Goal: Transaction & Acquisition: Purchase product/service

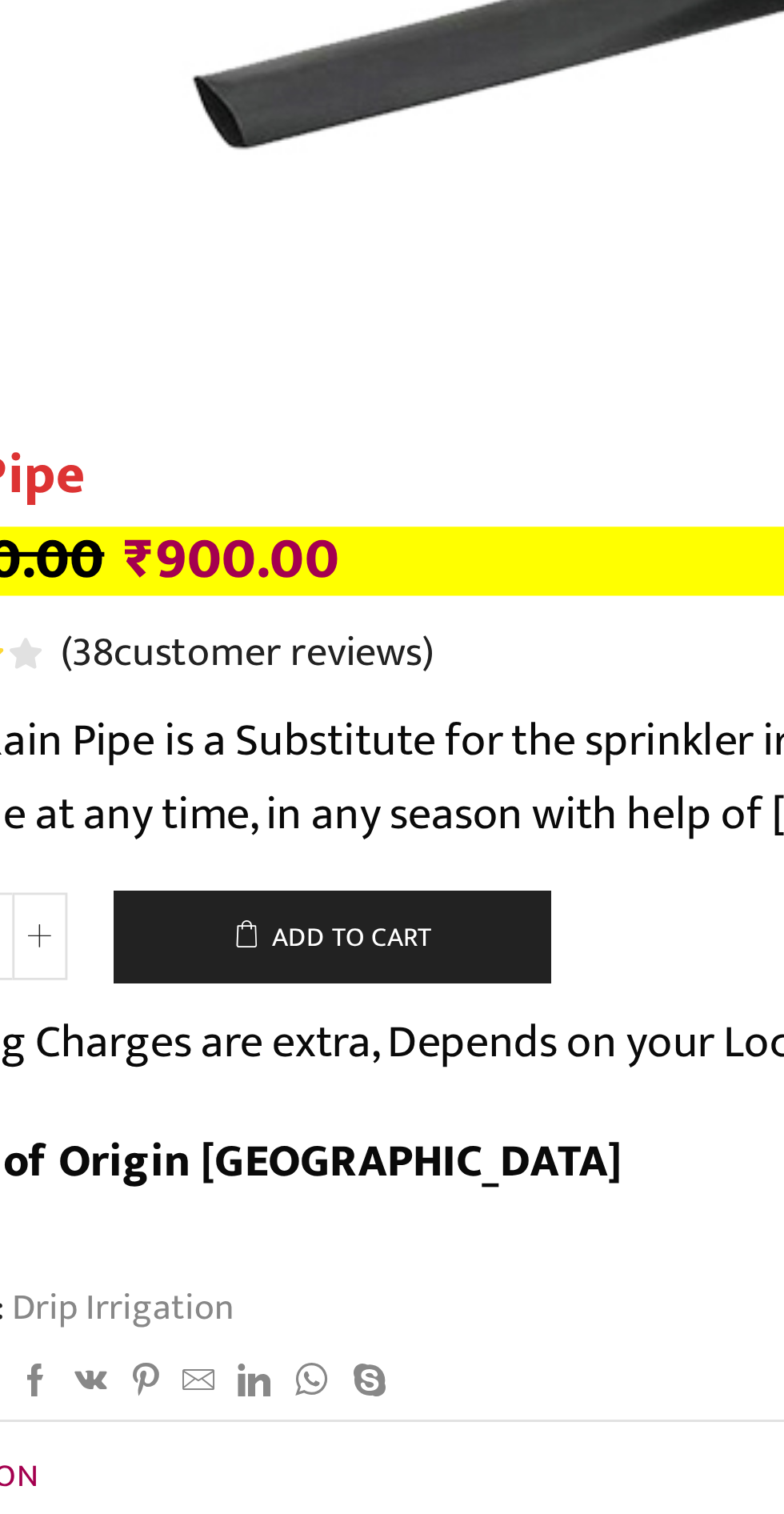
scroll to position [70, 0]
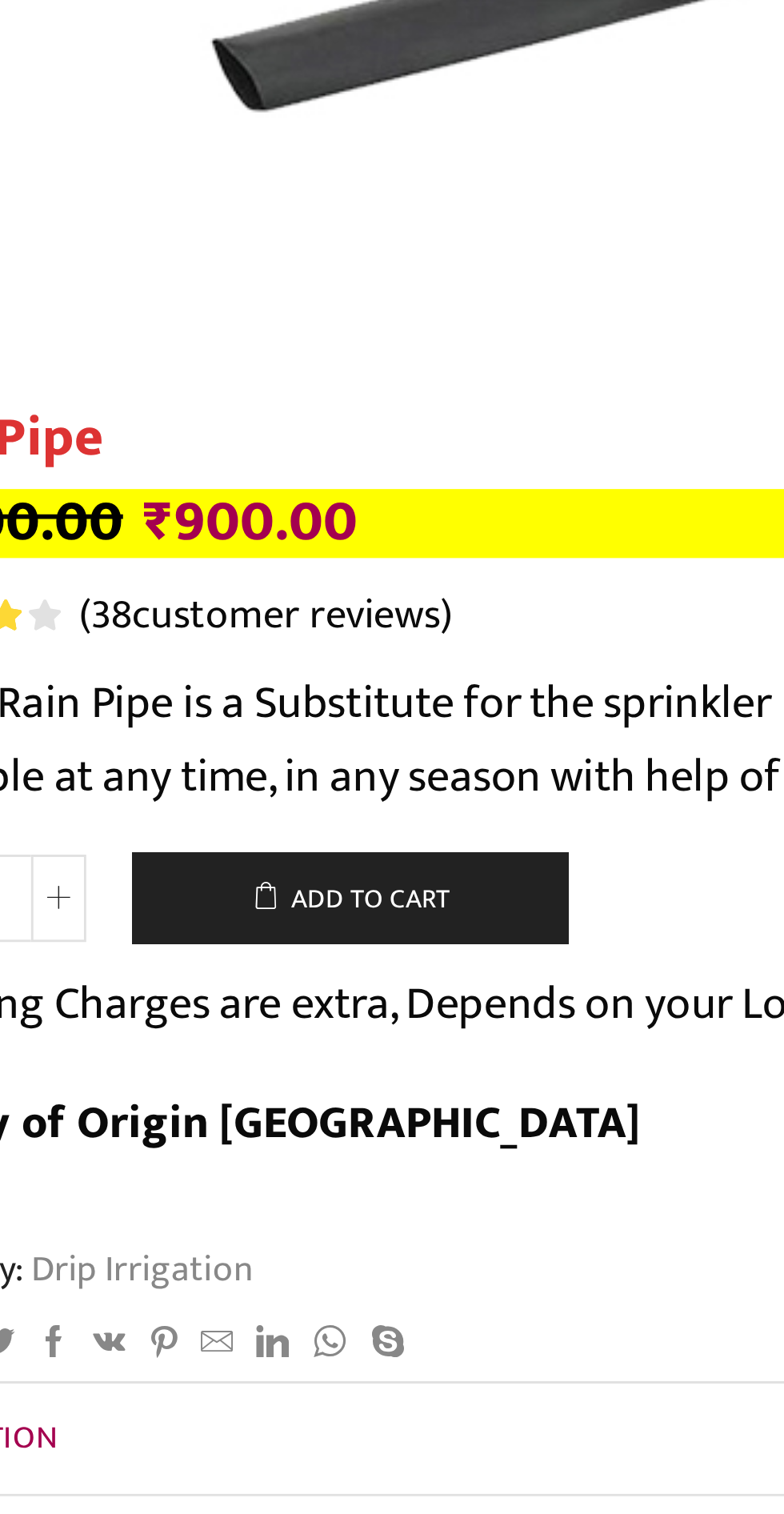
click at [239, 614] on link "( 38 customer reviews)" at bounding box center [241, 612] width 130 height 21
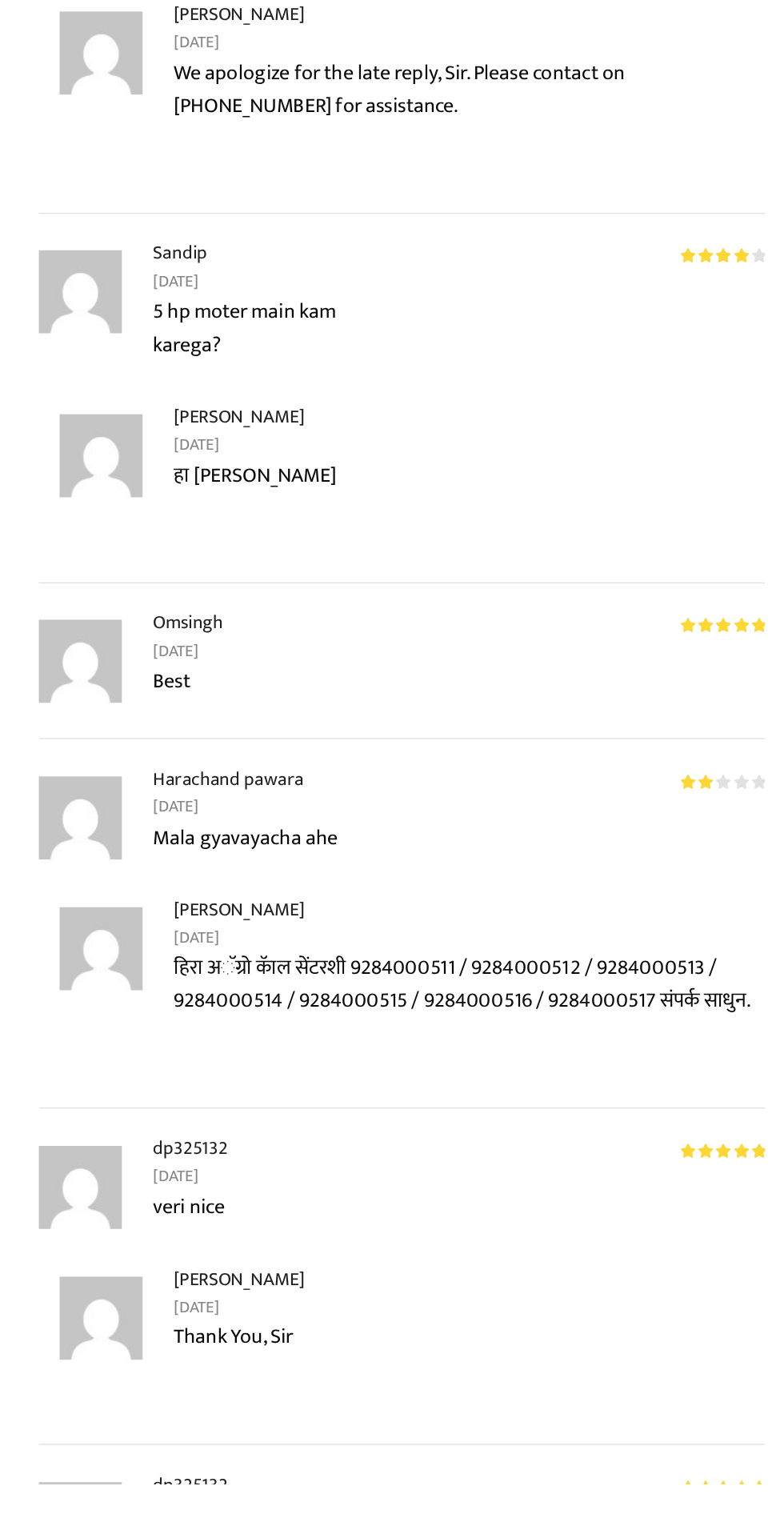
scroll to position [3964, 0]
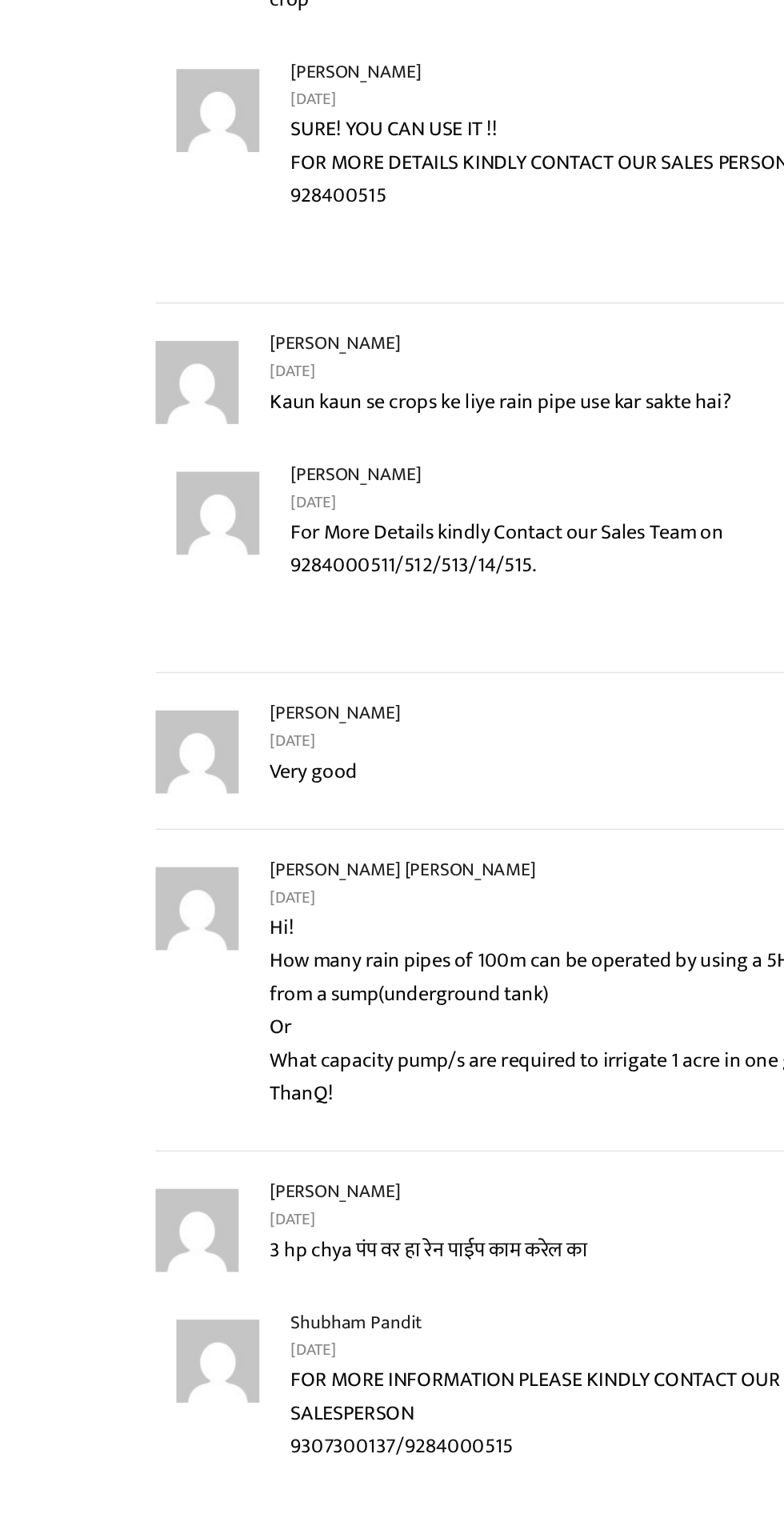
scroll to position [9571, 0]
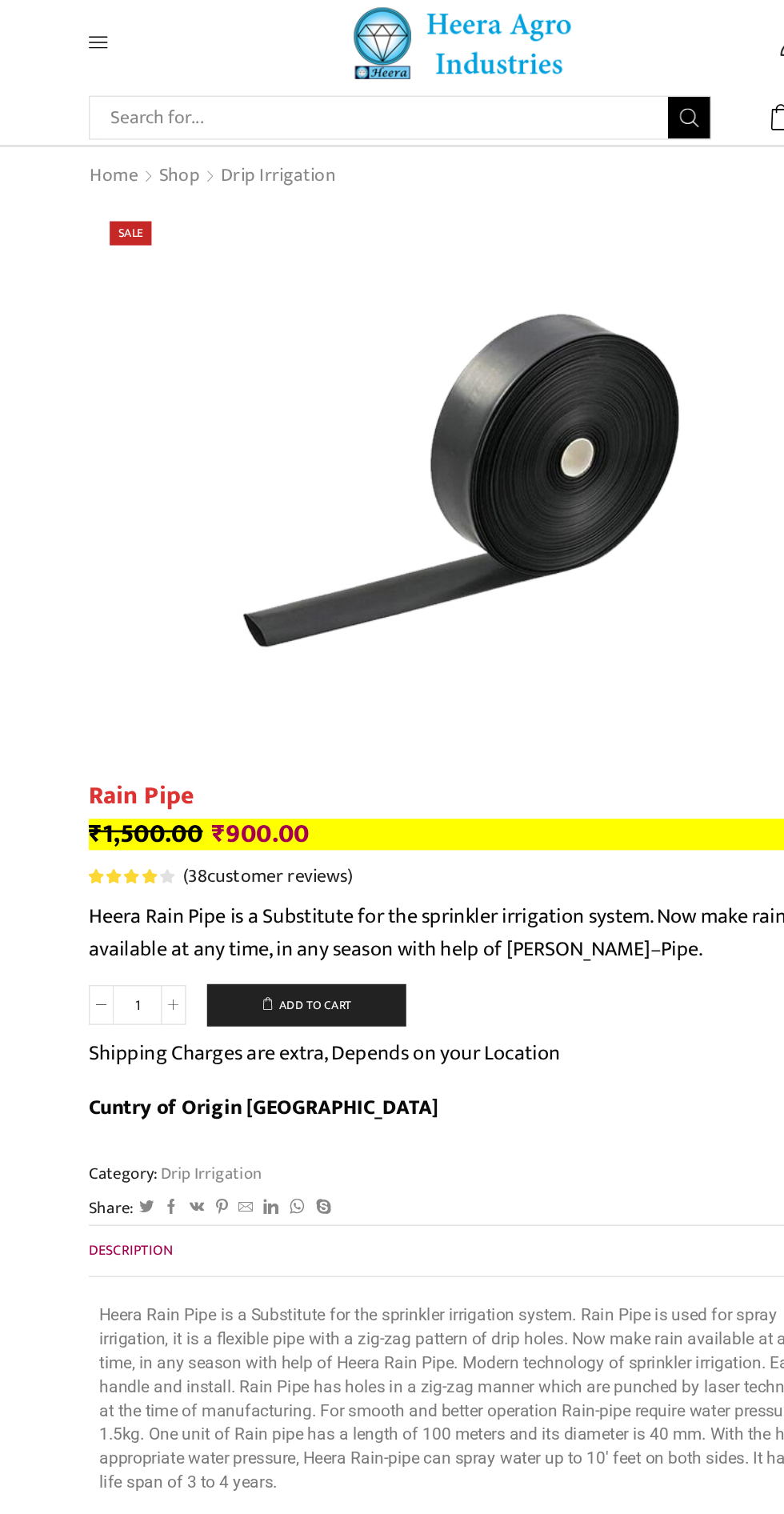
scroll to position [4, 0]
click at [365, 394] on img at bounding box center [392, 364] width 400 height 400
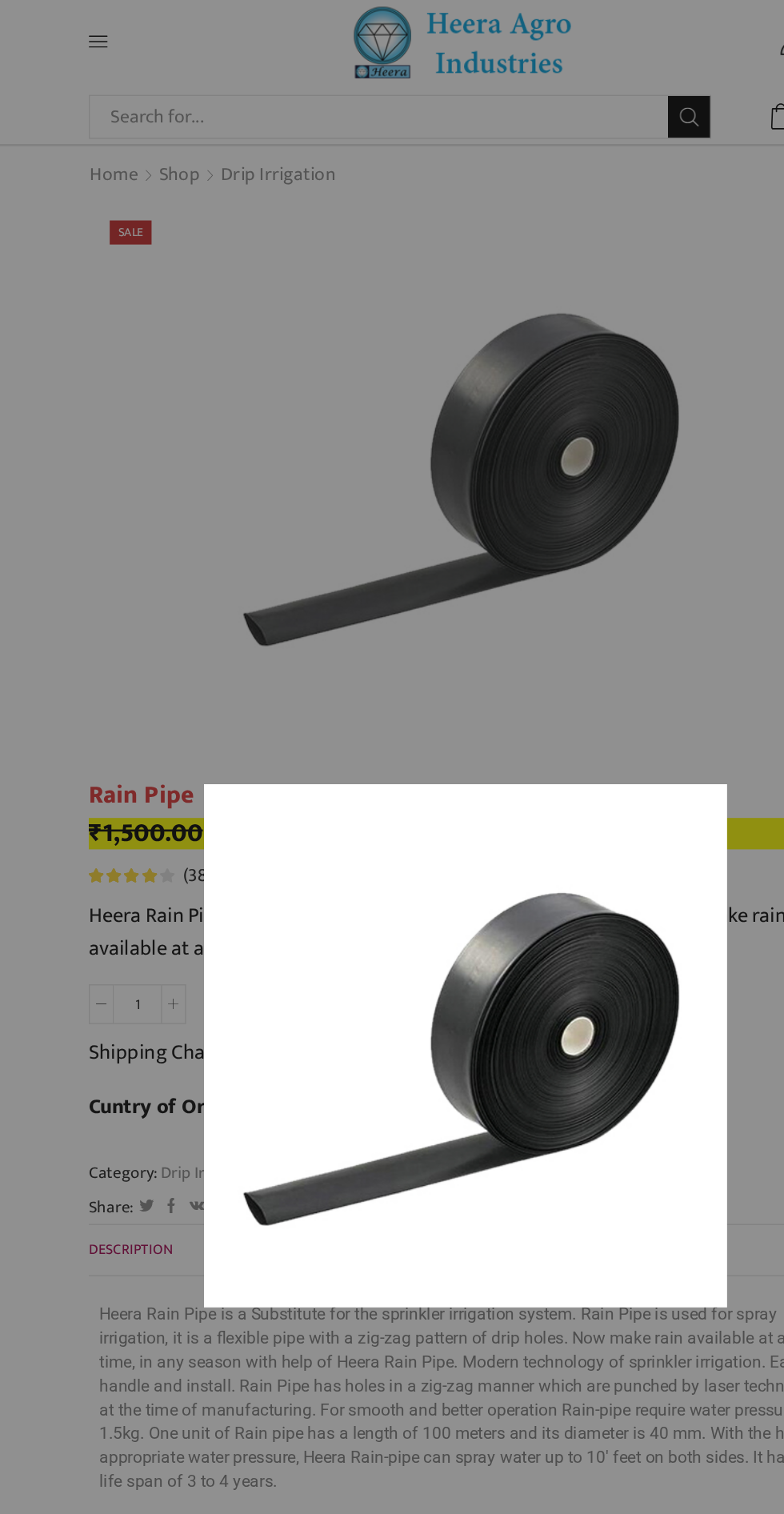
click at [433, 617] on img at bounding box center [392, 808] width 400 height 400
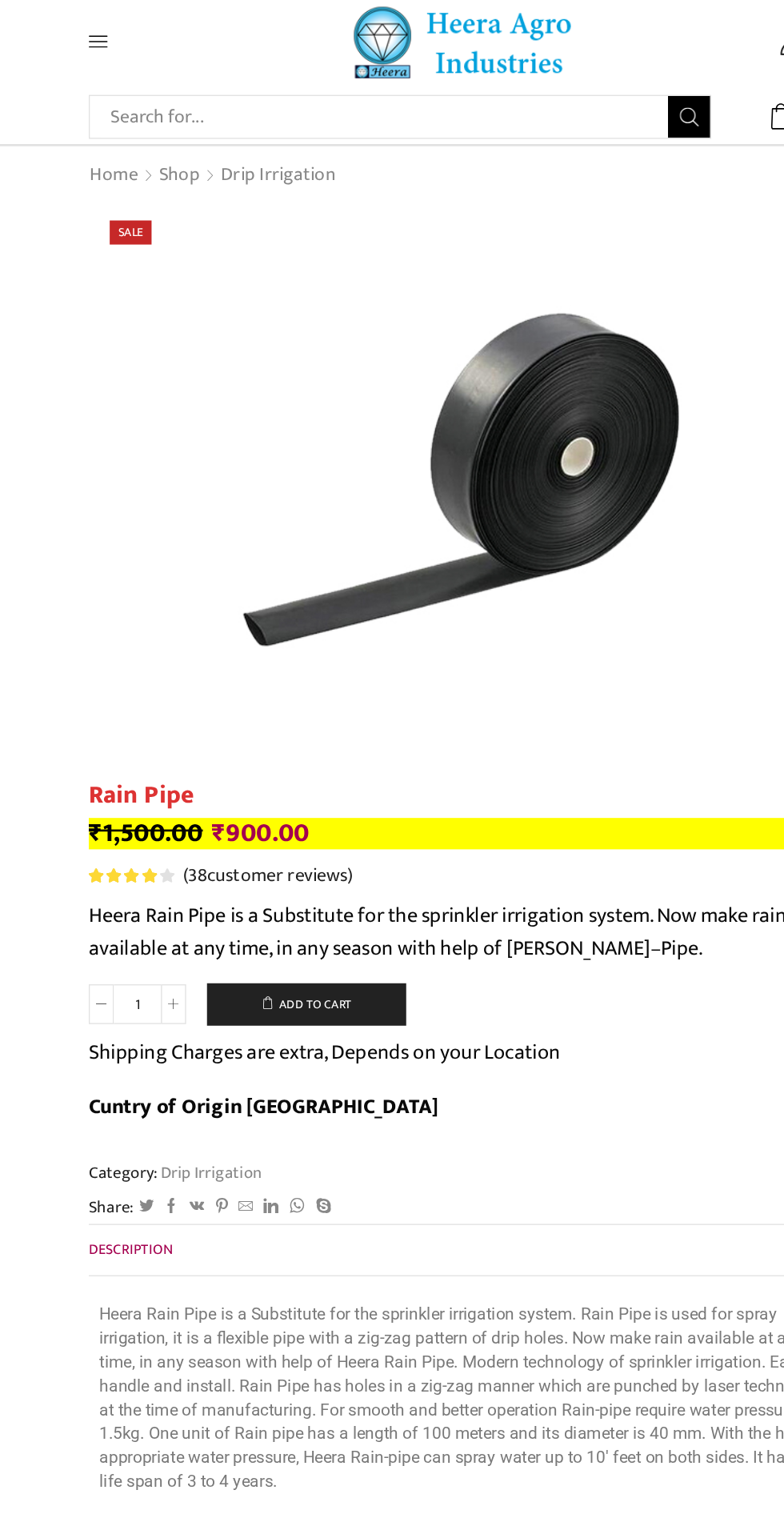
click at [159, 359] on div at bounding box center [392, 757] width 784 height 1514
click at [112, 171] on link at bounding box center [391, 364] width 576 height 400
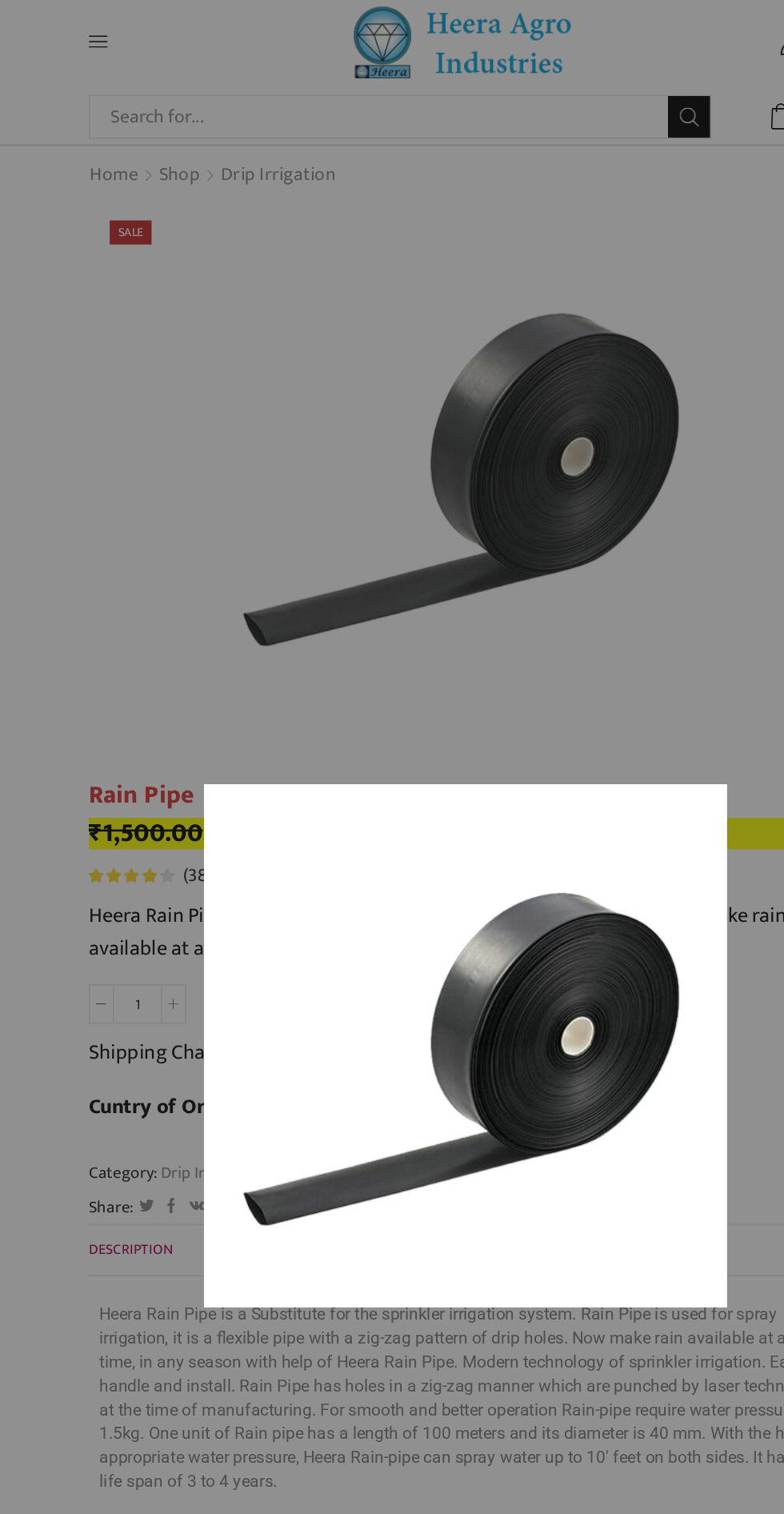
click at [195, 443] on div at bounding box center [392, 757] width 784 height 1514
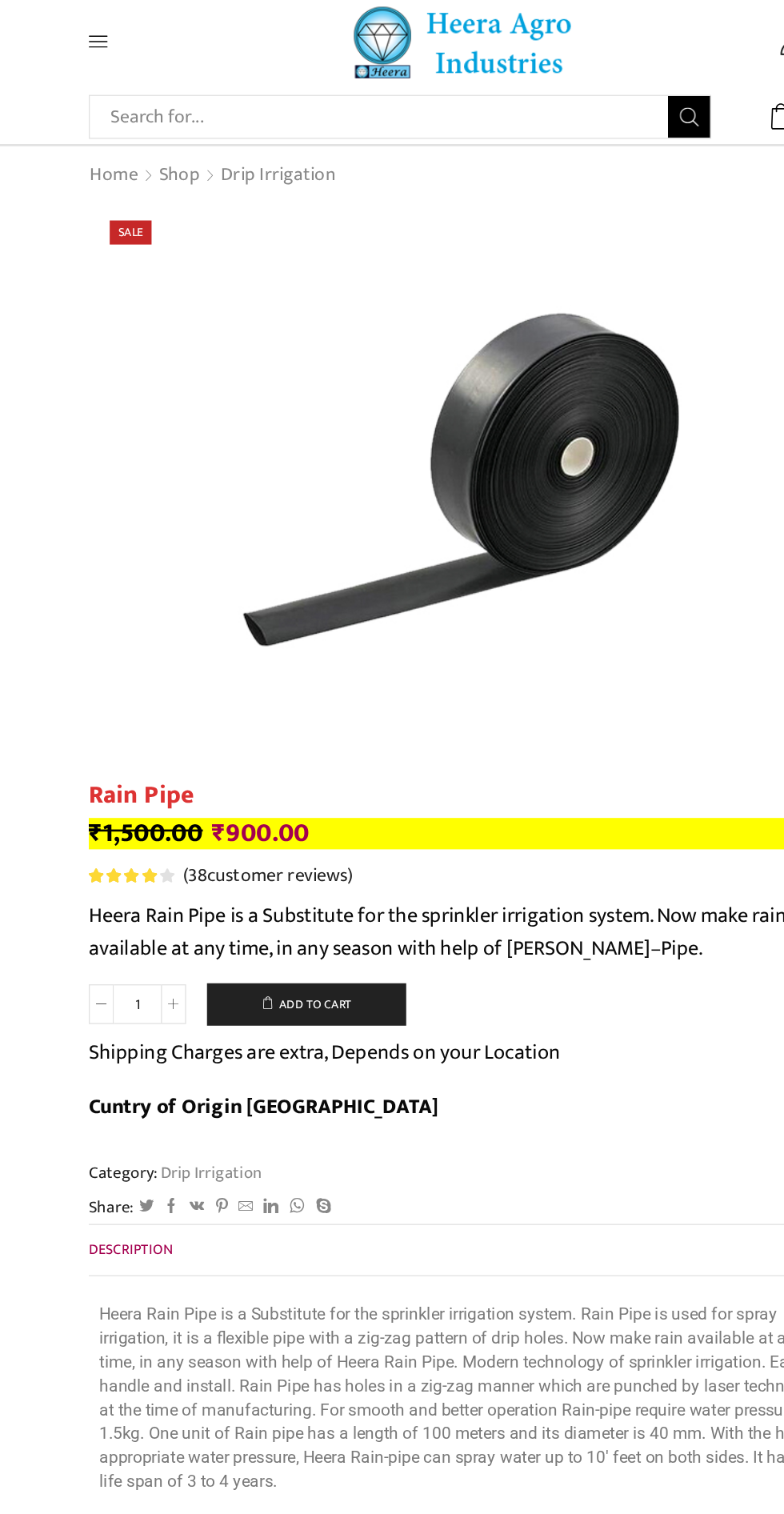
click at [142, 175] on link at bounding box center [391, 364] width 576 height 400
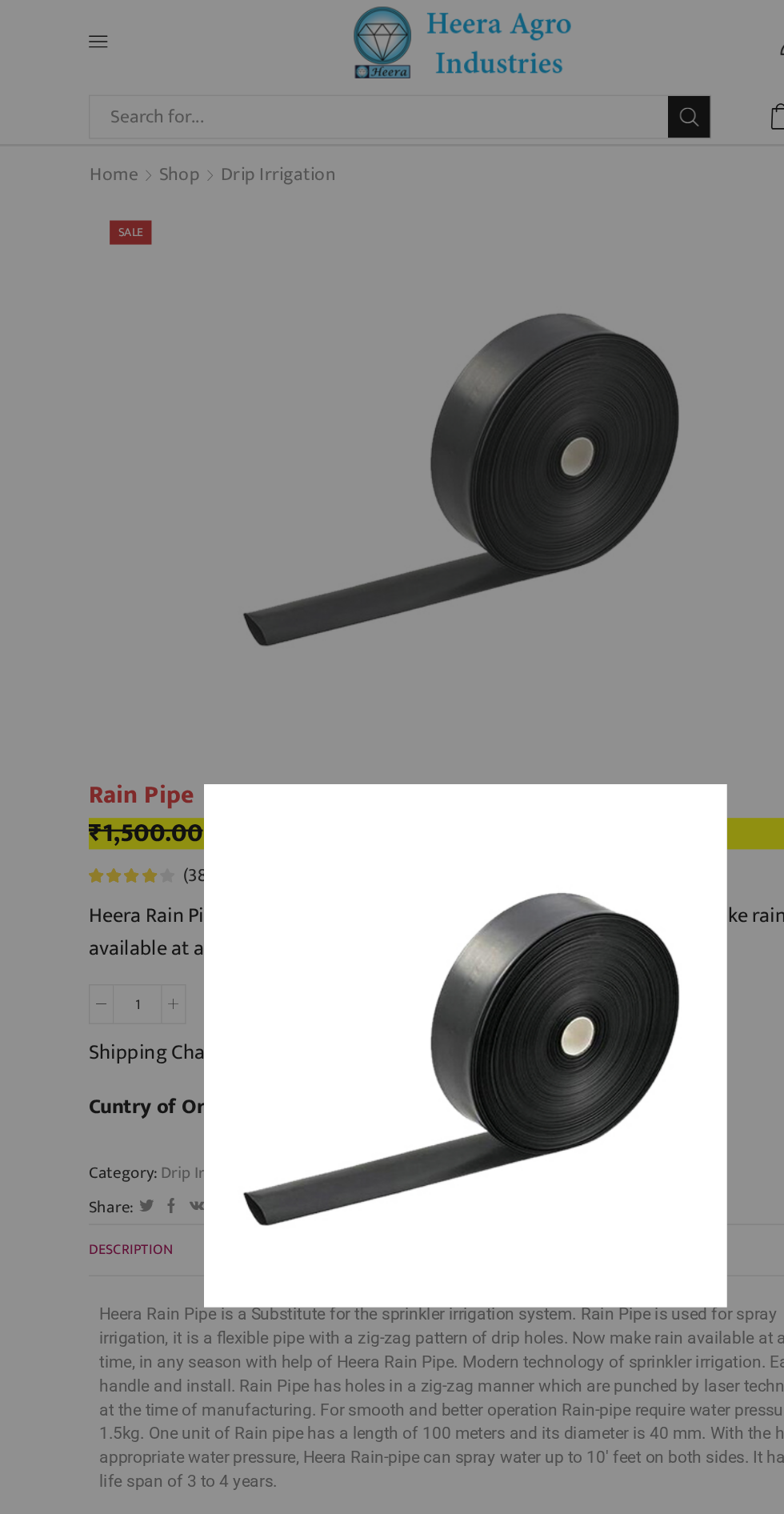
click at [126, 202] on div at bounding box center [392, 757] width 784 height 1514
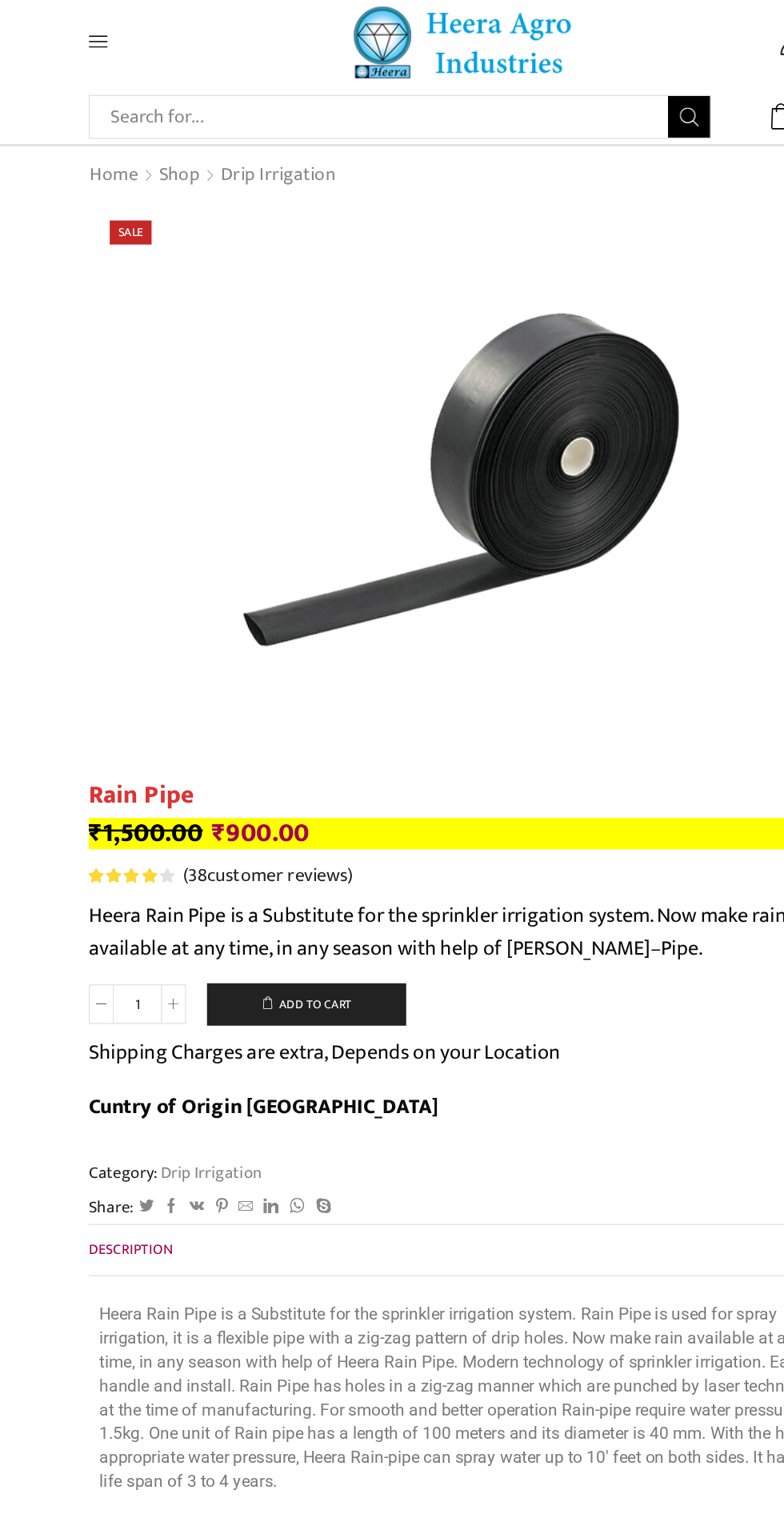
click at [154, 624] on h1 "Rain Pipe" at bounding box center [391, 617] width 576 height 24
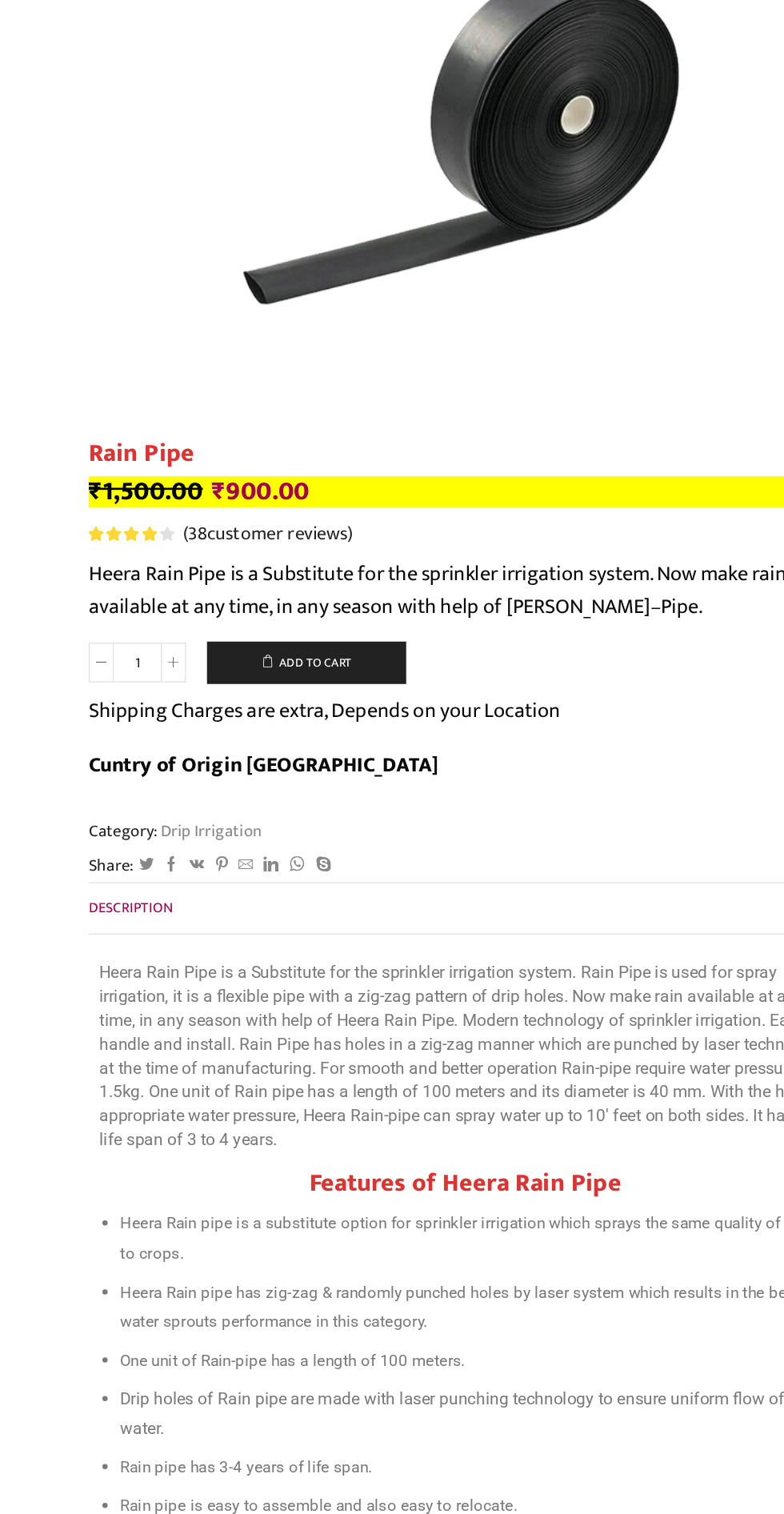
click at [132, 1005] on span "Heera Rain Pipe is a Substitute for the sprinkler irrigation system. Rain Pipe …" at bounding box center [389, 1075] width 556 height 143
click at [250, 774] on button "Add to cart" at bounding box center [270, 776] width 152 height 32
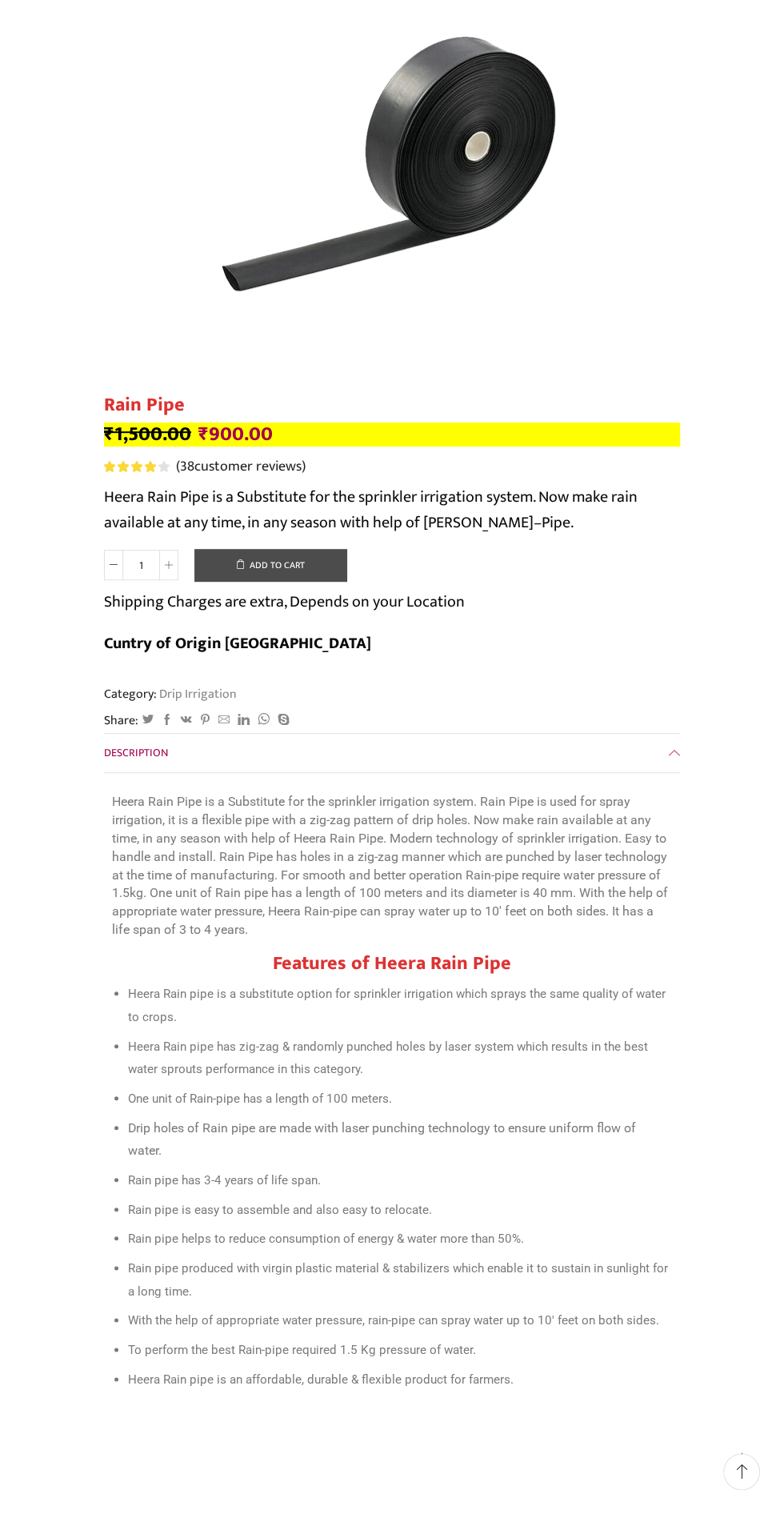
scroll to position [0, 0]
